Goal: Task Accomplishment & Management: Manage account settings

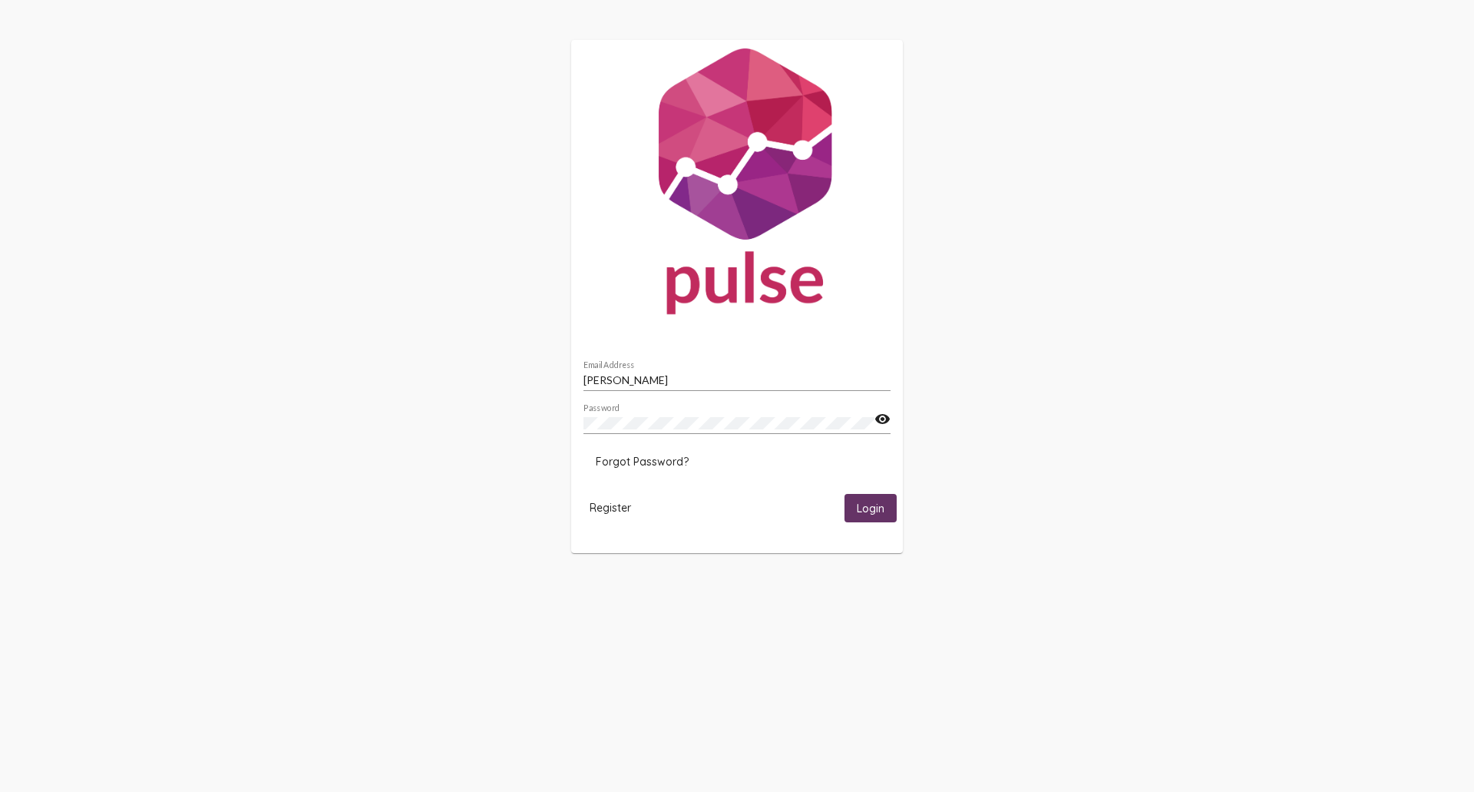
click at [883, 420] on mat-icon "visibility" at bounding box center [882, 419] width 16 height 18
click at [866, 508] on span "Login" at bounding box center [871, 508] width 28 height 14
click at [686, 383] on input "[PERSON_NAME]" at bounding box center [736, 380] width 307 height 12
click at [794, 507] on mat-card-actions "Register Login" at bounding box center [736, 508] width 319 height 41
click at [874, 507] on span "Login" at bounding box center [871, 508] width 28 height 14
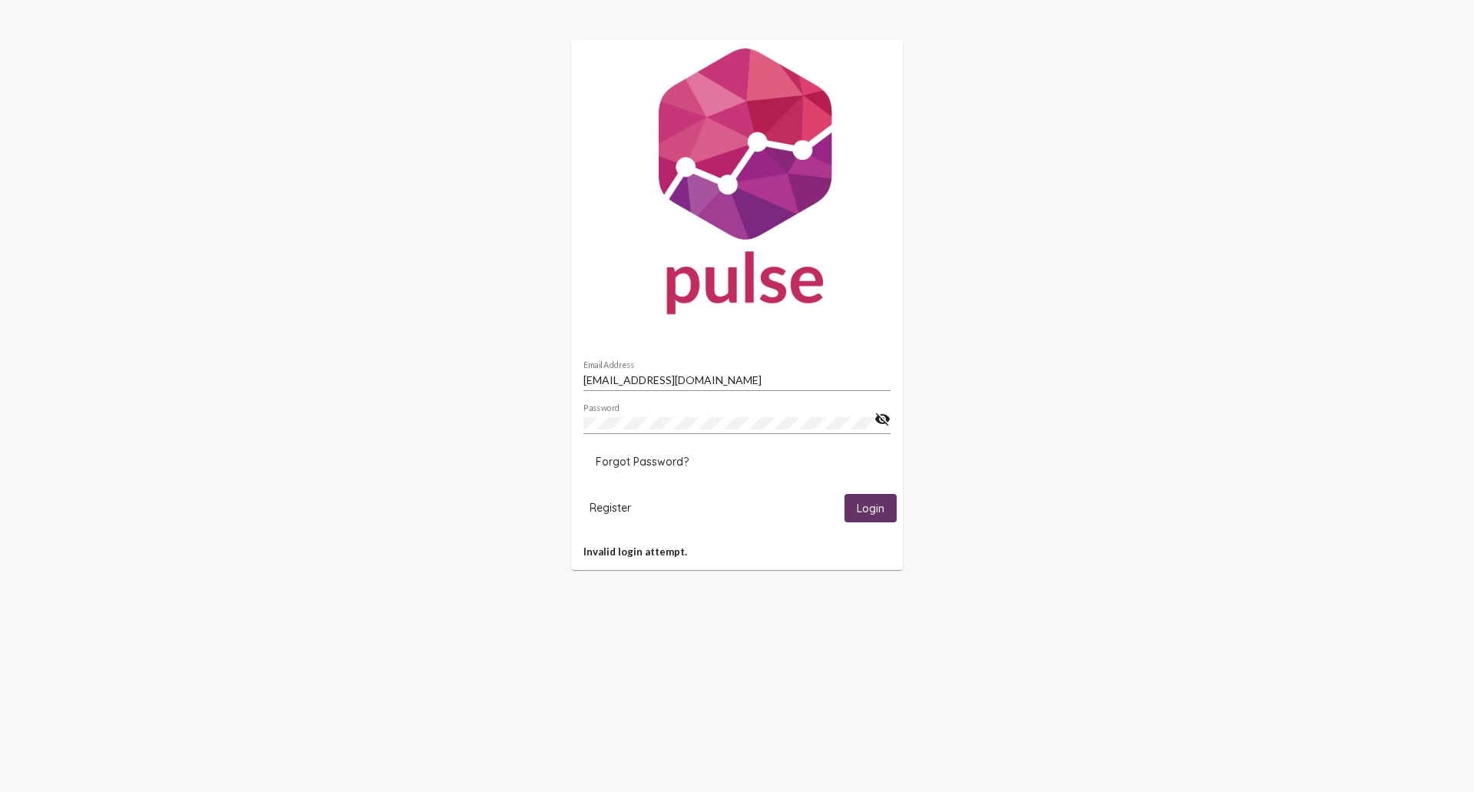
click at [881, 418] on mat-icon "visibility_off" at bounding box center [882, 419] width 16 height 18
click at [716, 378] on input "[EMAIL_ADDRESS][DOMAIN_NAME]" at bounding box center [736, 380] width 307 height 12
click at [882, 418] on mat-icon "visibility" at bounding box center [882, 419] width 16 height 18
click at [873, 510] on span "Login" at bounding box center [871, 508] width 28 height 14
click at [871, 509] on span "Login" at bounding box center [871, 508] width 28 height 14
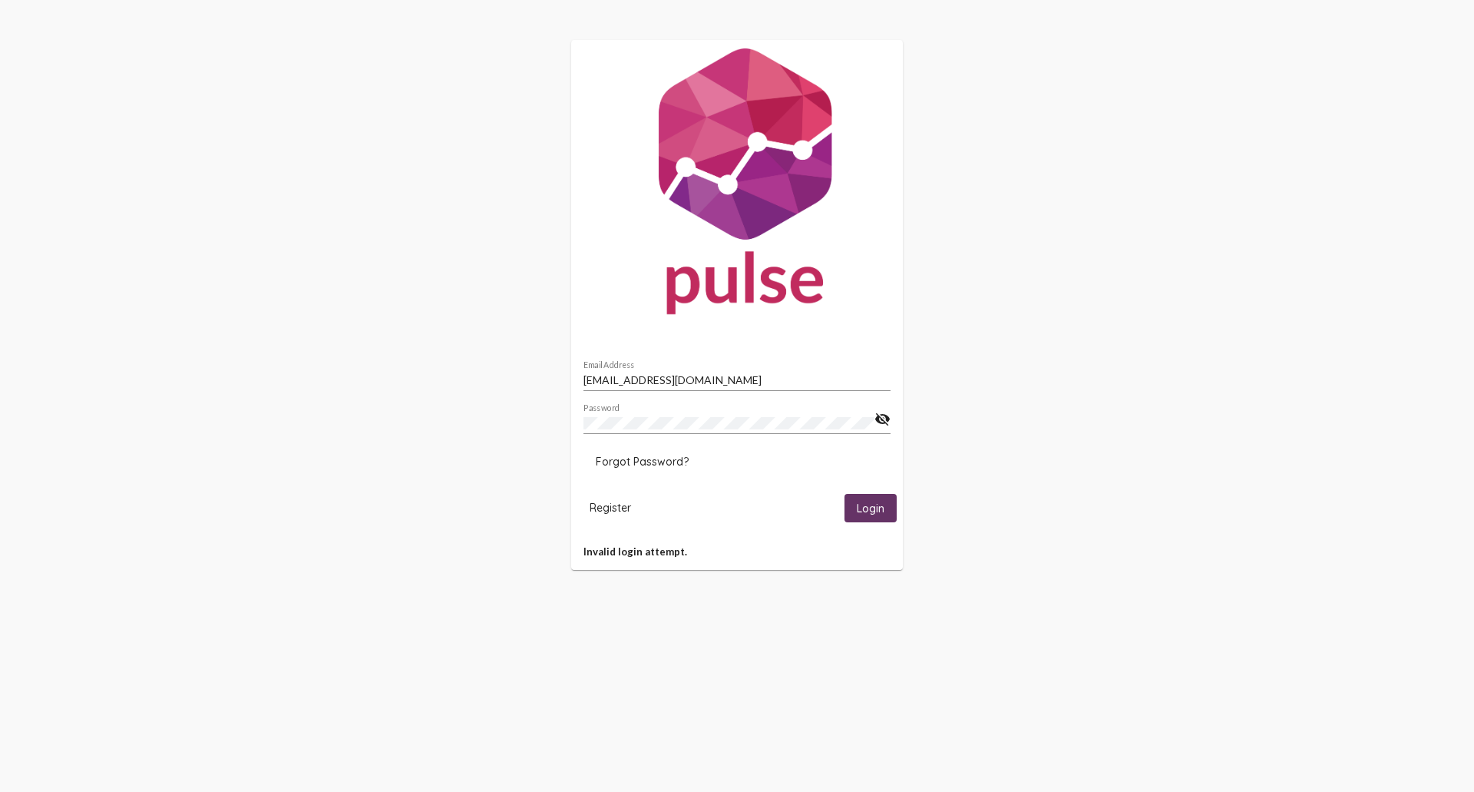
click at [583, 417] on div at bounding box center [583, 417] width 0 height 0
click at [662, 380] on input "[PERSON_NAME]" at bounding box center [736, 380] width 307 height 12
click at [673, 378] on input "[PERSON_NAME]" at bounding box center [736, 380] width 307 height 12
type input "[EMAIL_ADDRESS][DOMAIN_NAME]"
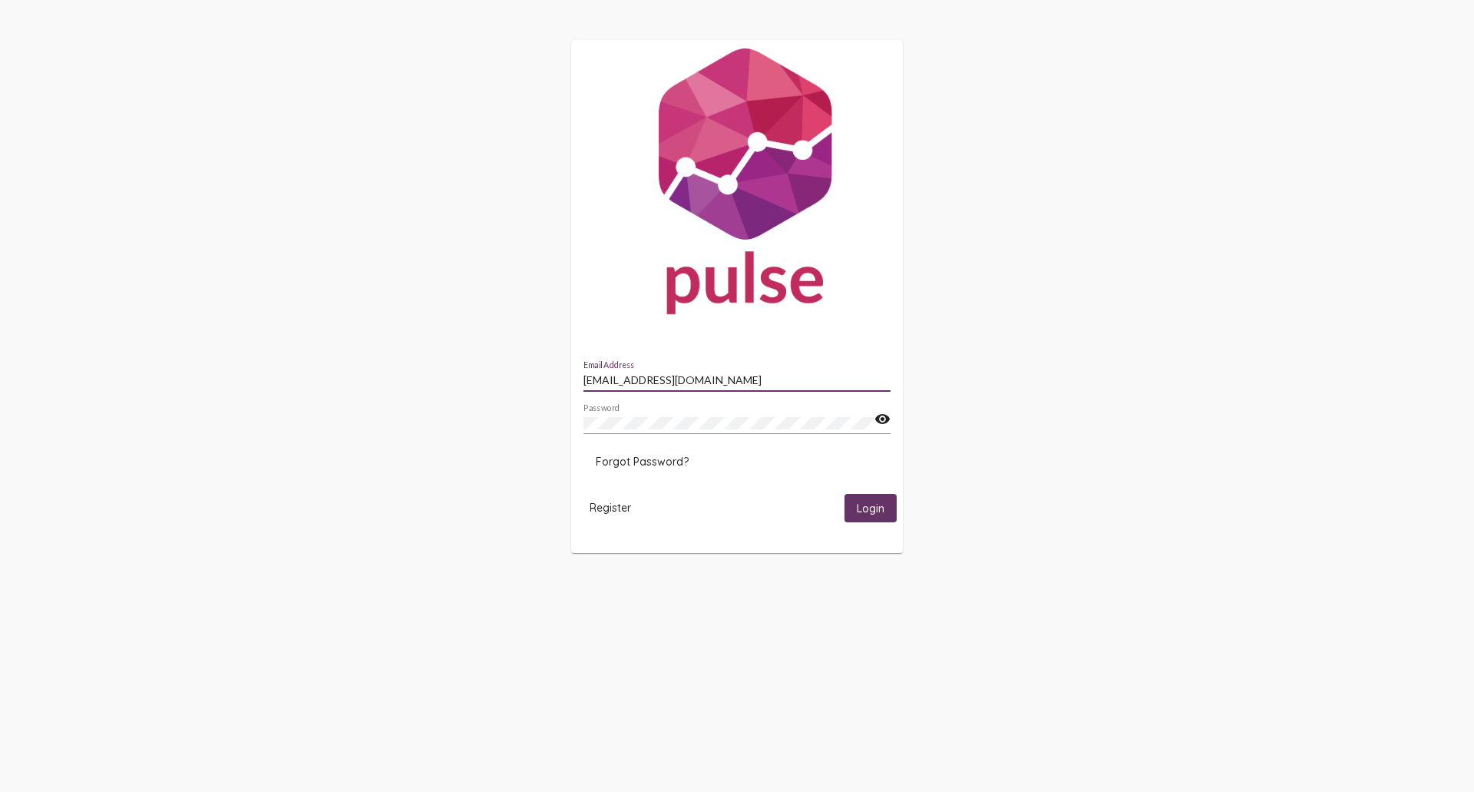
click at [881, 418] on mat-icon "visibility" at bounding box center [882, 419] width 16 height 18
click at [583, 417] on div at bounding box center [583, 417] width 0 height 0
click at [884, 416] on mat-icon "visibility" at bounding box center [882, 419] width 16 height 18
click at [583, 417] on div at bounding box center [583, 417] width 0 height 0
click at [769, 382] on input "[PERSON_NAME]" at bounding box center [736, 380] width 307 height 12
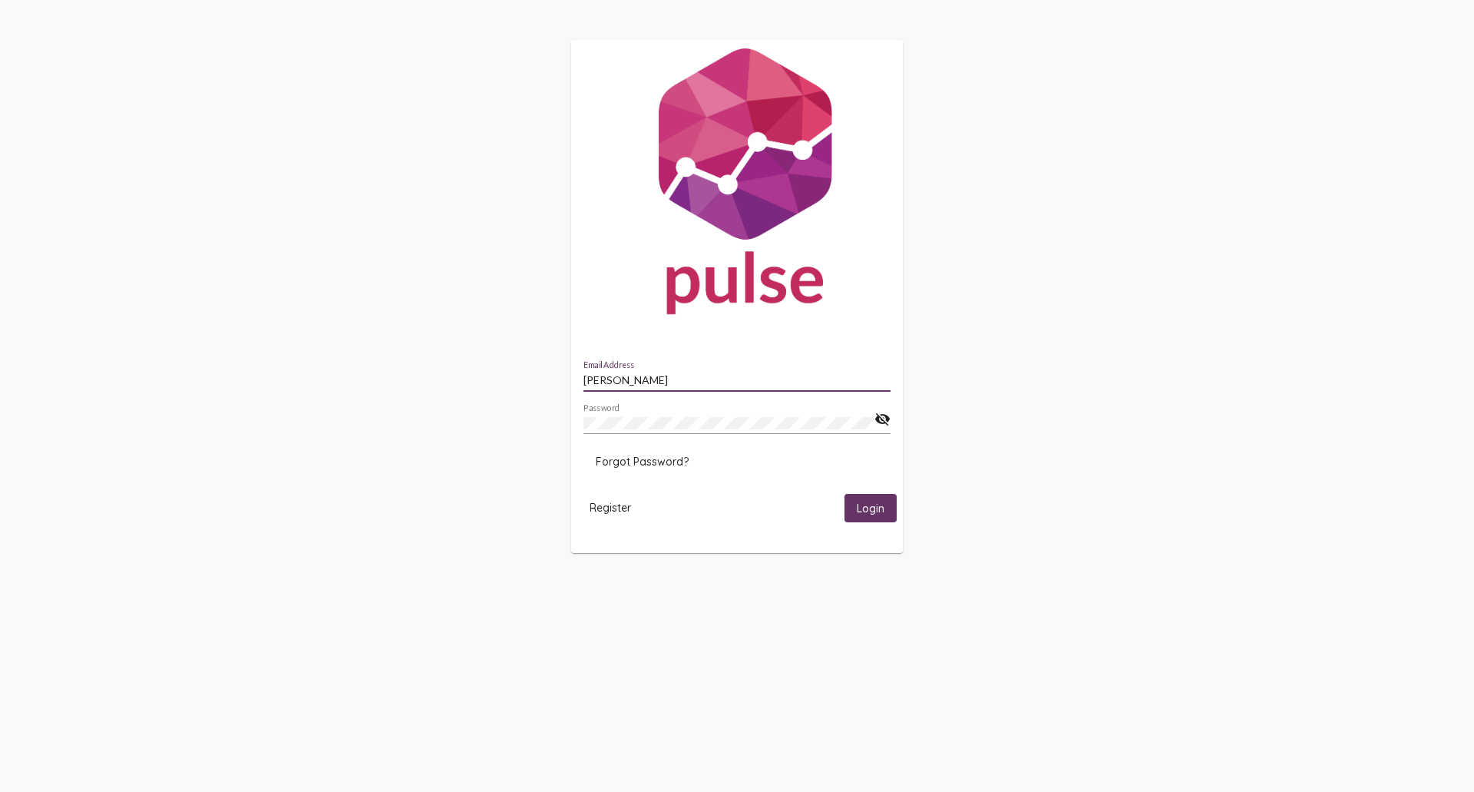
type input "[EMAIL_ADDRESS][DOMAIN_NAME]"
click at [873, 511] on span "Login" at bounding box center [871, 508] width 28 height 14
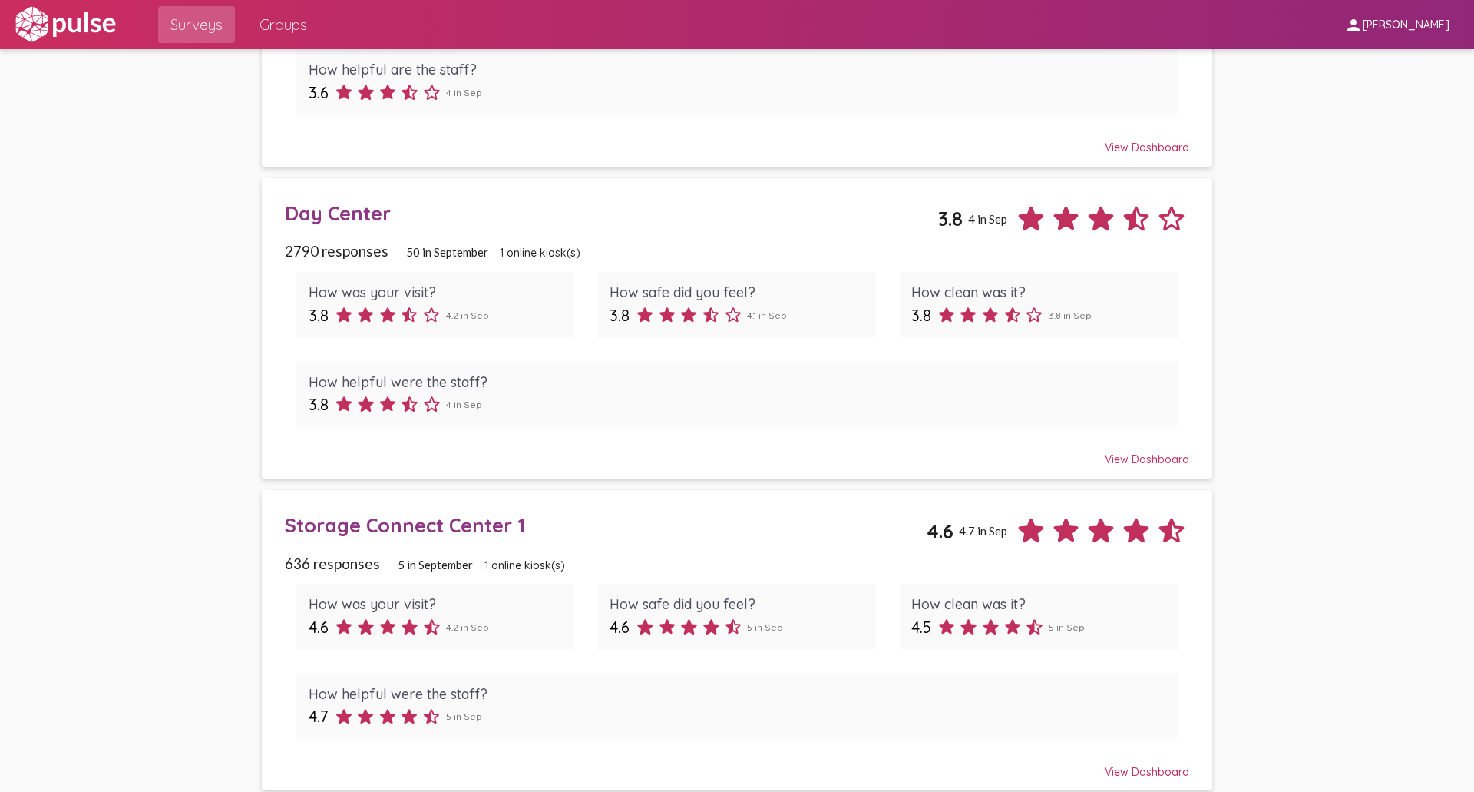
scroll to position [932, 0]
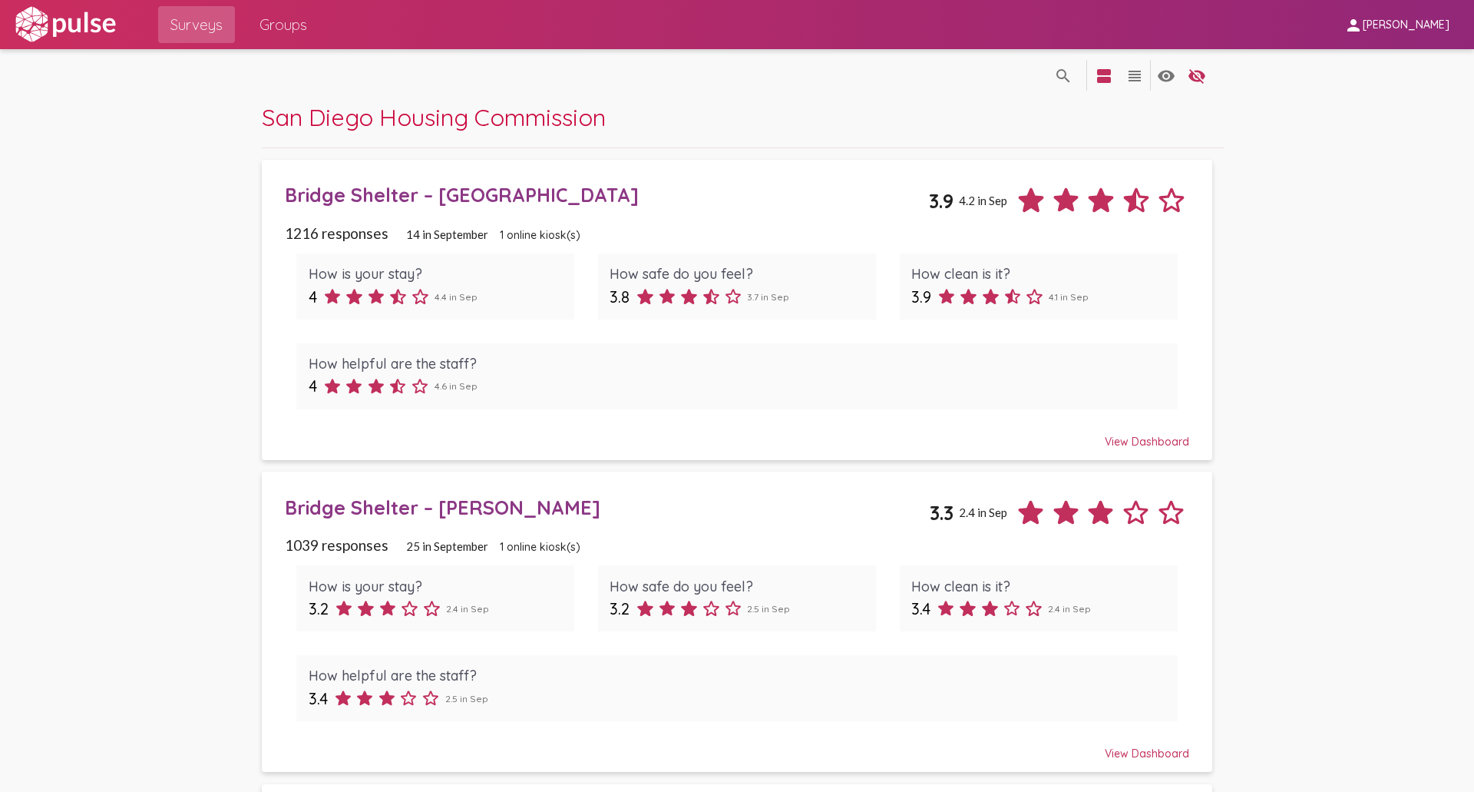
scroll to position [0, 0]
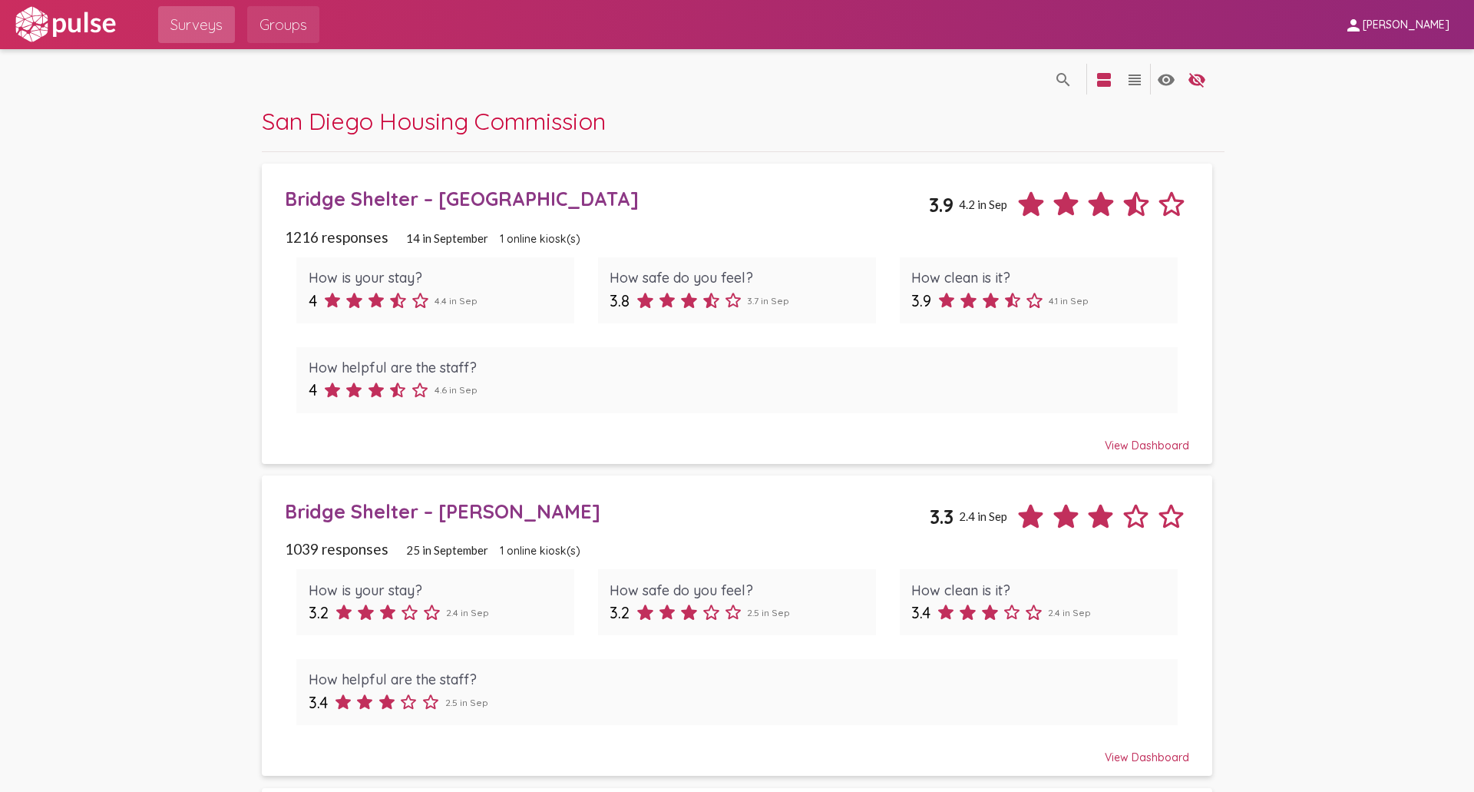
click at [282, 24] on span "Groups" at bounding box center [283, 25] width 48 height 28
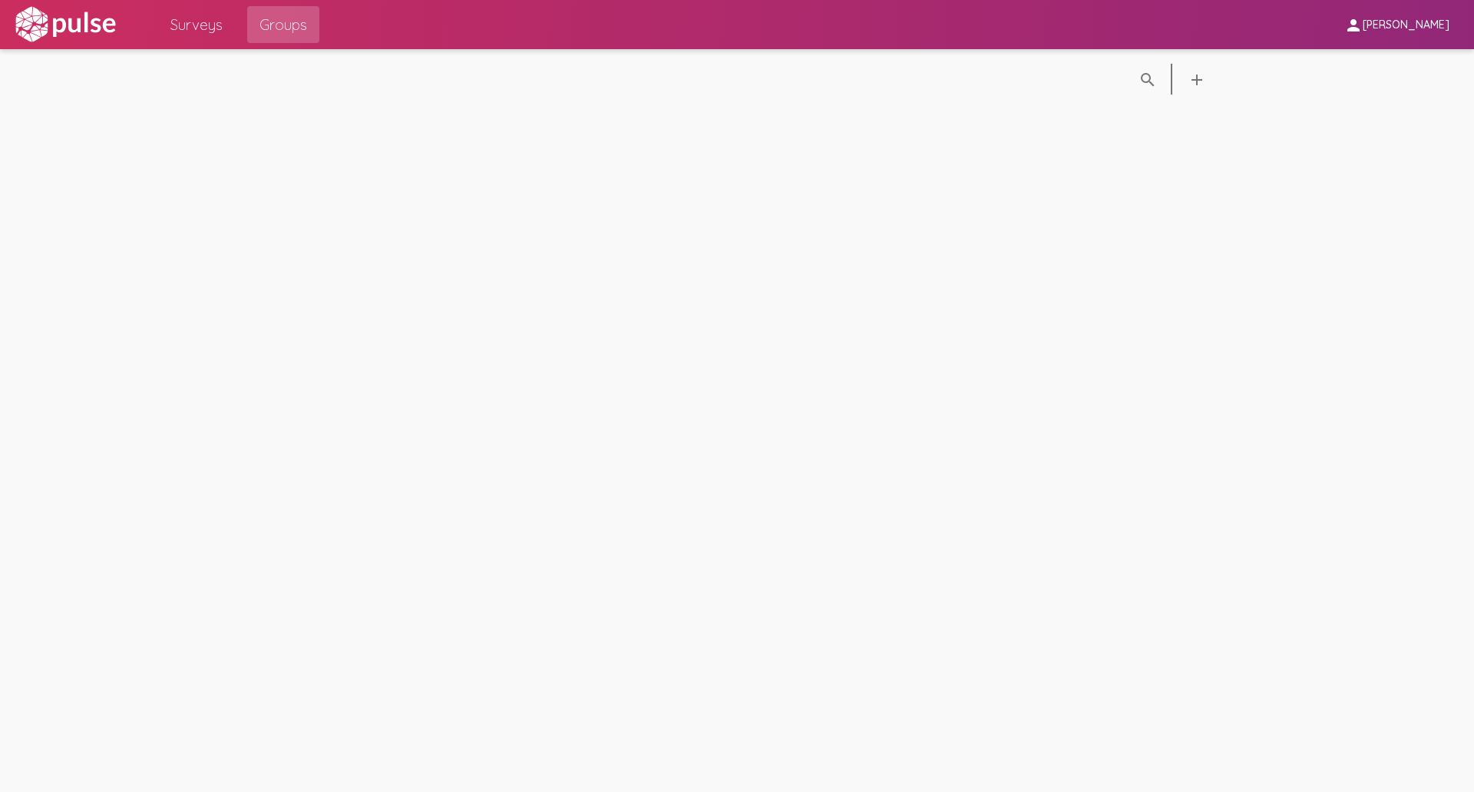
click at [187, 28] on span "Surveys" at bounding box center [196, 25] width 52 height 28
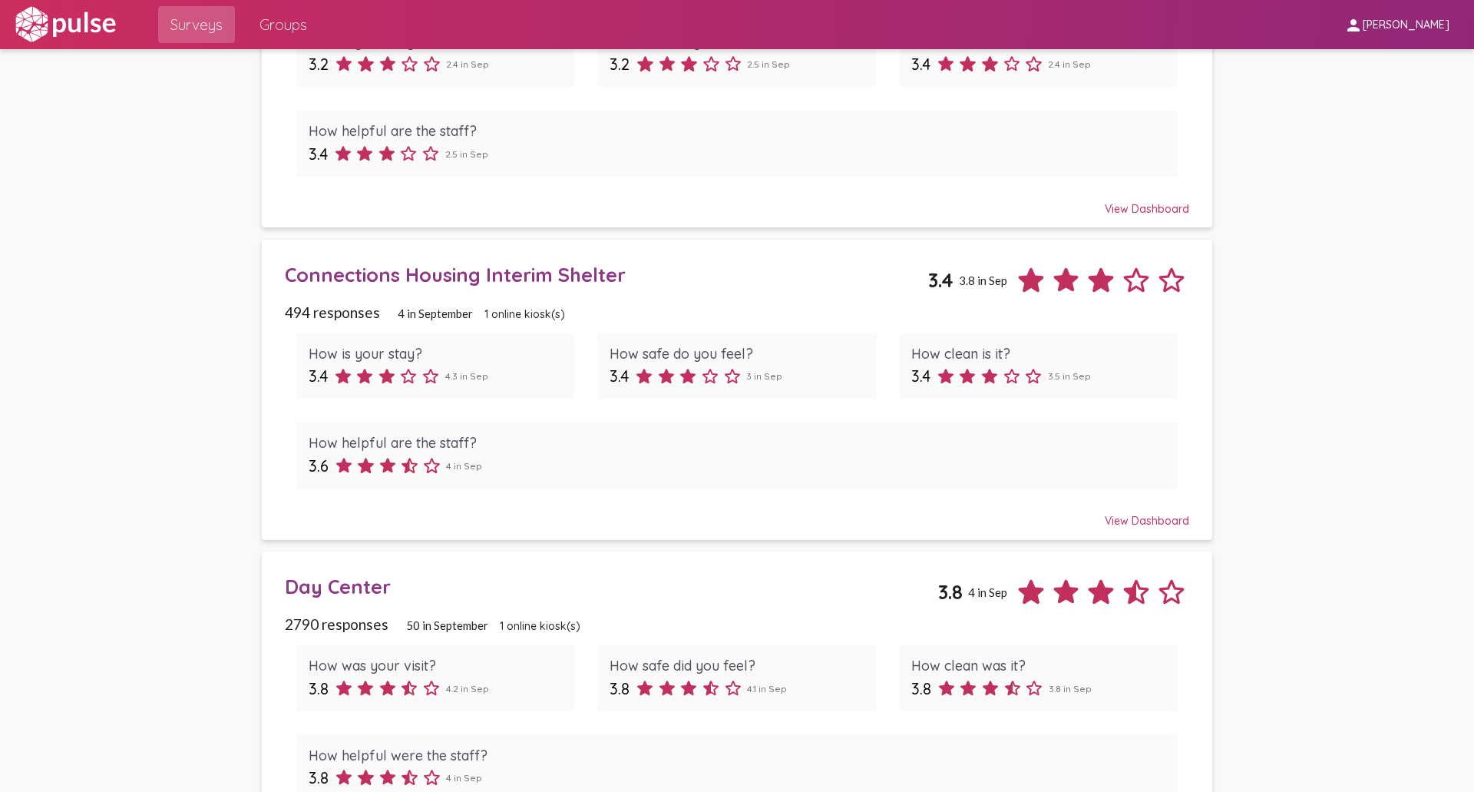
scroll to position [164, 0]
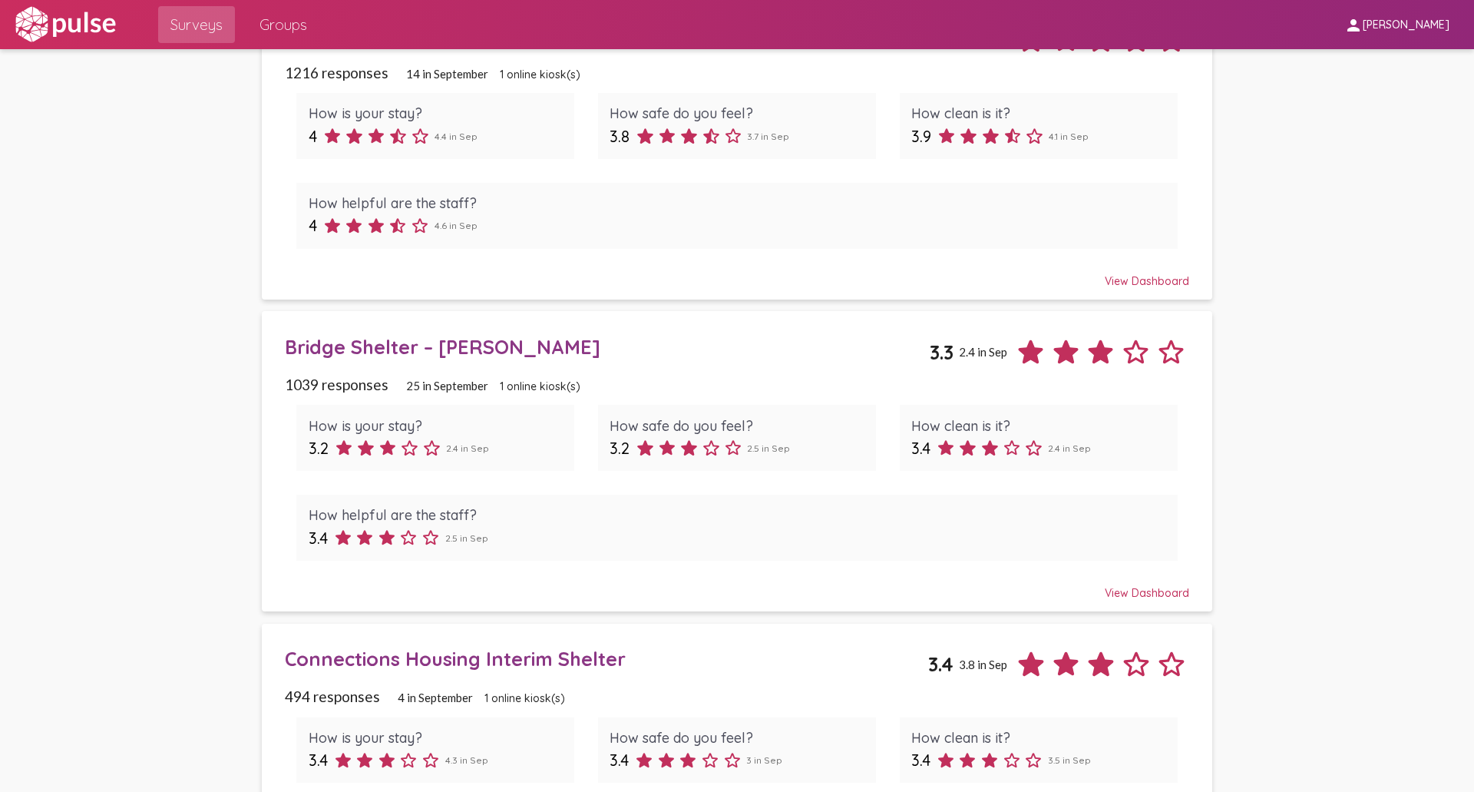
click at [1399, 23] on span "[PERSON_NAME]" at bounding box center [1406, 25] width 87 height 14
click at [1367, 160] on div at bounding box center [737, 396] width 1474 height 792
